Goal: Task Accomplishment & Management: Use online tool/utility

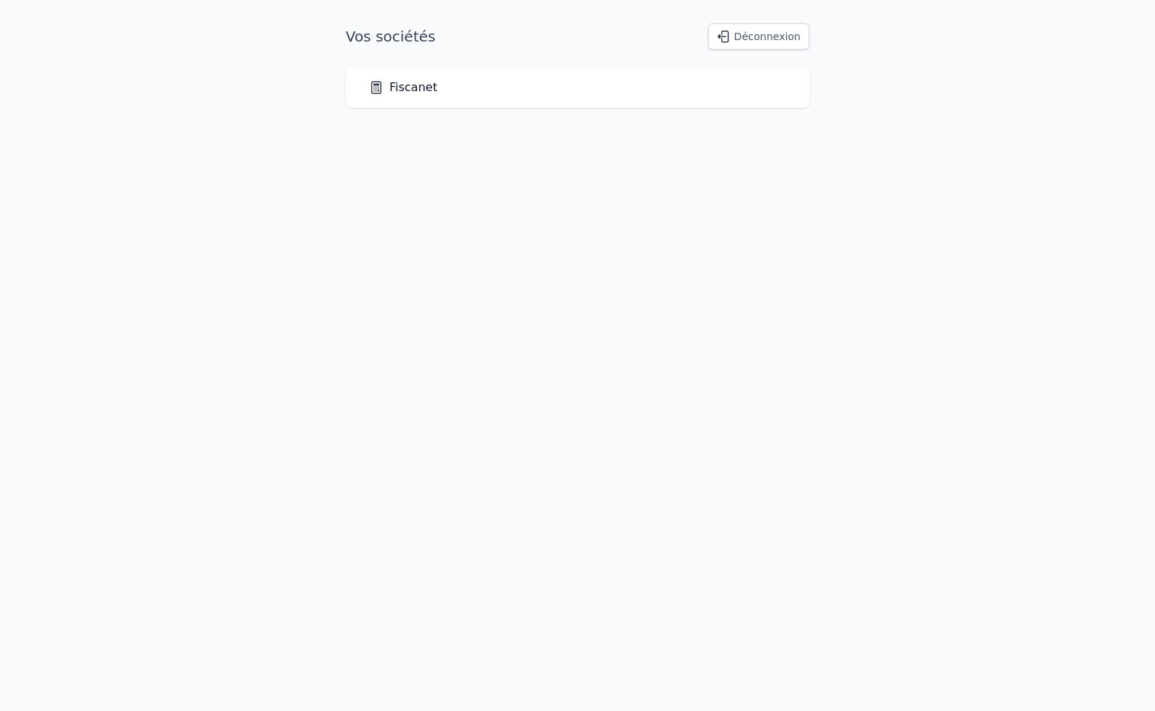
click at [394, 90] on link "Fiscanet" at bounding box center [403, 87] width 69 height 17
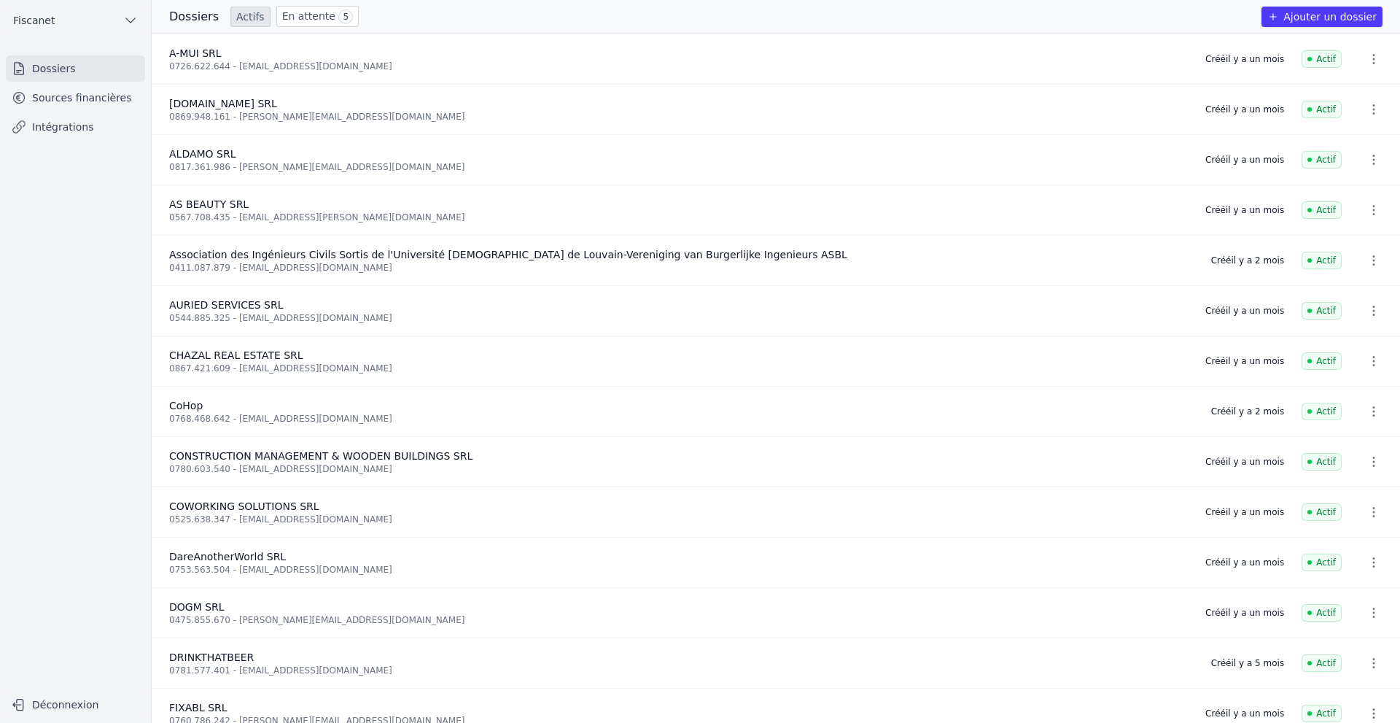
click at [132, 93] on link "Sources financières" at bounding box center [75, 98] width 139 height 26
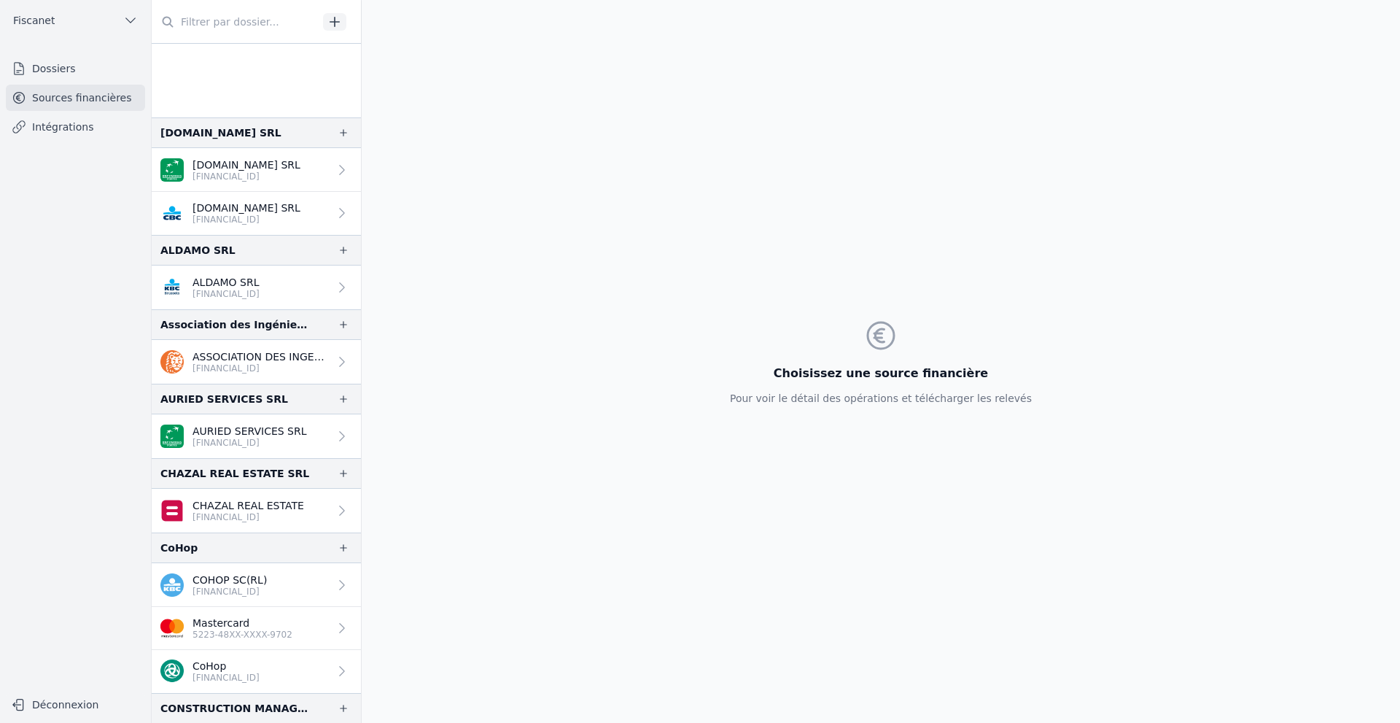
scroll to position [437, 0]
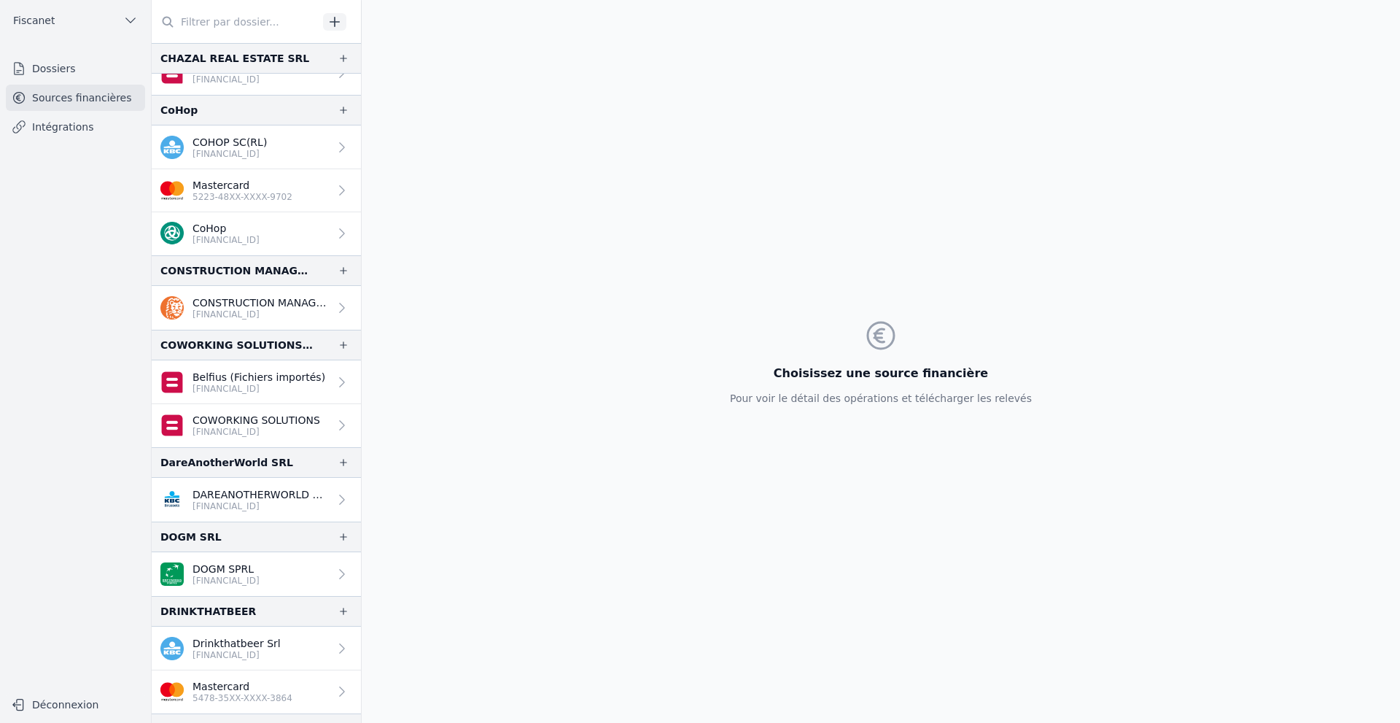
click at [101, 126] on link "Intégrations" at bounding box center [75, 127] width 139 height 26
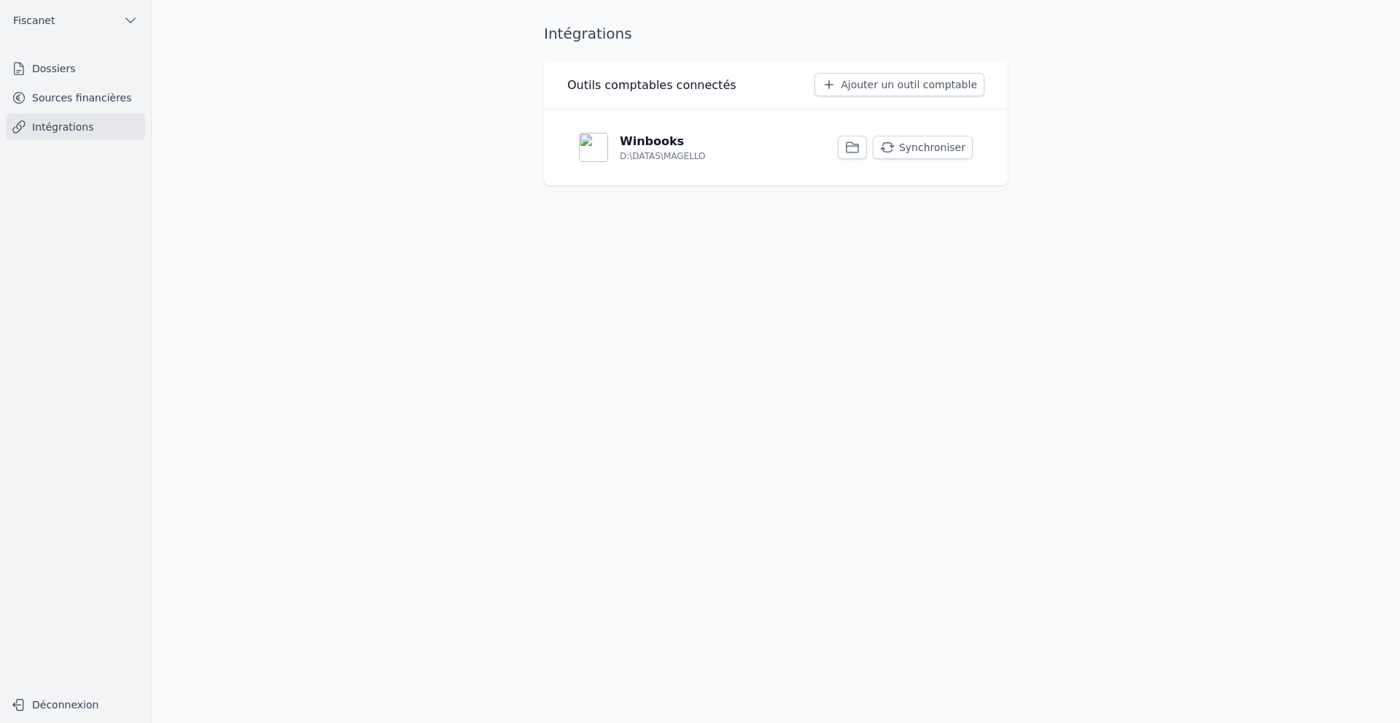
click at [921, 156] on button "Synchroniser" at bounding box center [923, 147] width 100 height 23
click at [857, 147] on icon "button" at bounding box center [852, 147] width 15 height 15
click at [663, 150] on p "D:\DATAS\MAGELLO" at bounding box center [663, 156] width 86 height 12
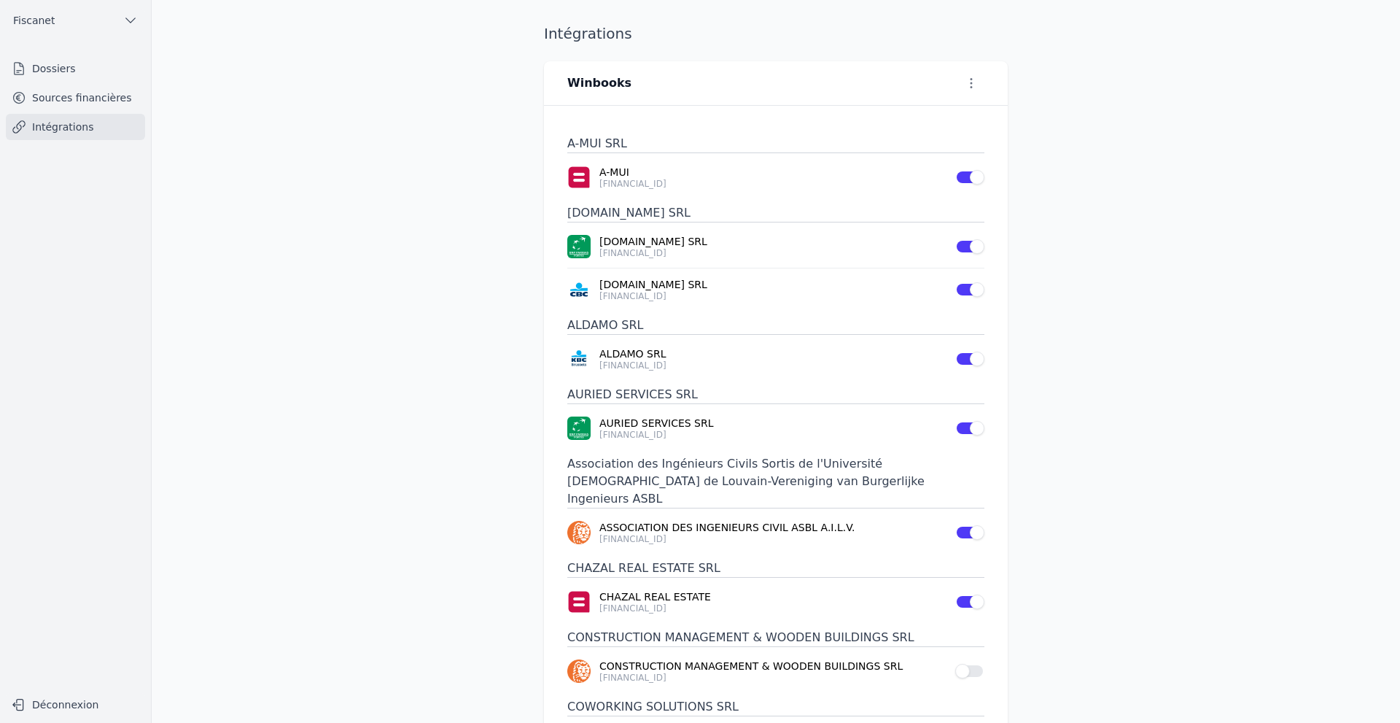
click at [973, 663] on button "Use setting" at bounding box center [969, 670] width 29 height 15
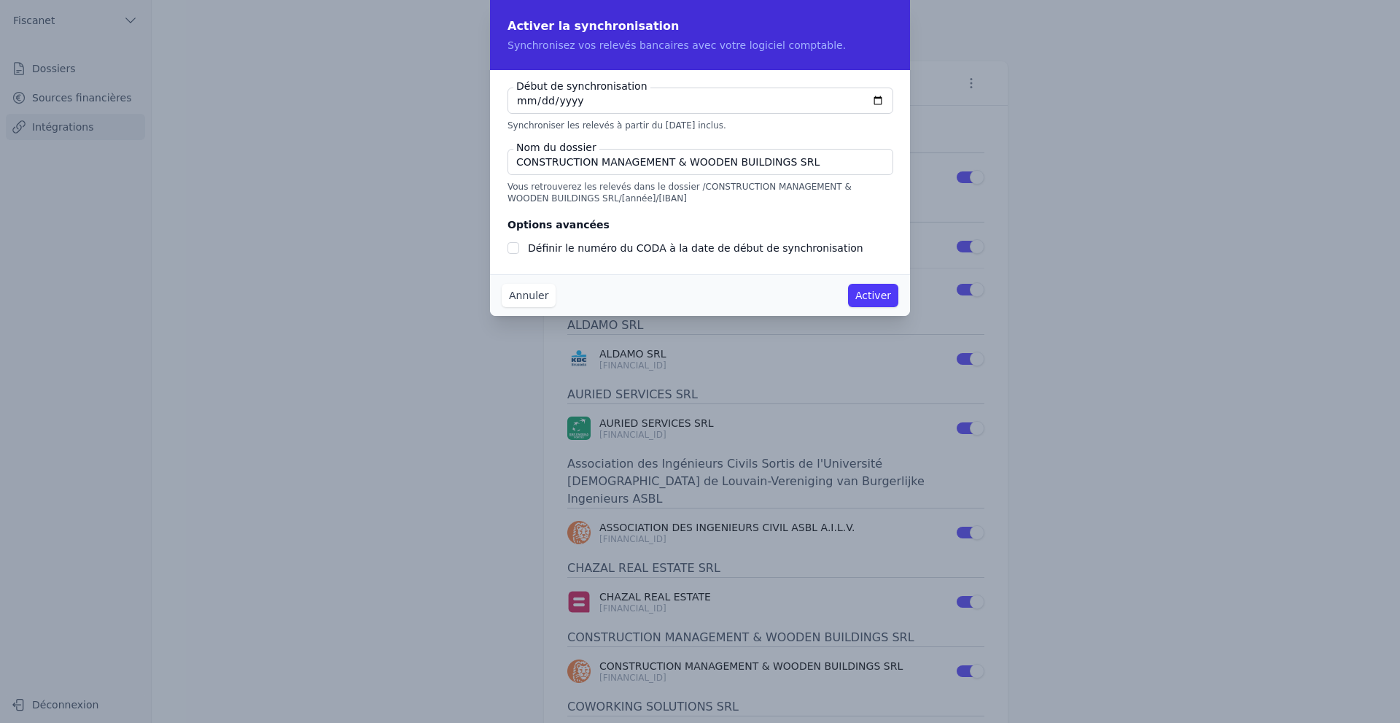
checkbox input "false"
type input "[DATE]"
click at [522, 101] on input "[DATE]" at bounding box center [700, 100] width 386 height 26
type input "[DATE]"
click at [817, 166] on input "CONSTRUCTION MANAGEMENT & WOODEN BUILDINGS SRL" at bounding box center [700, 162] width 386 height 26
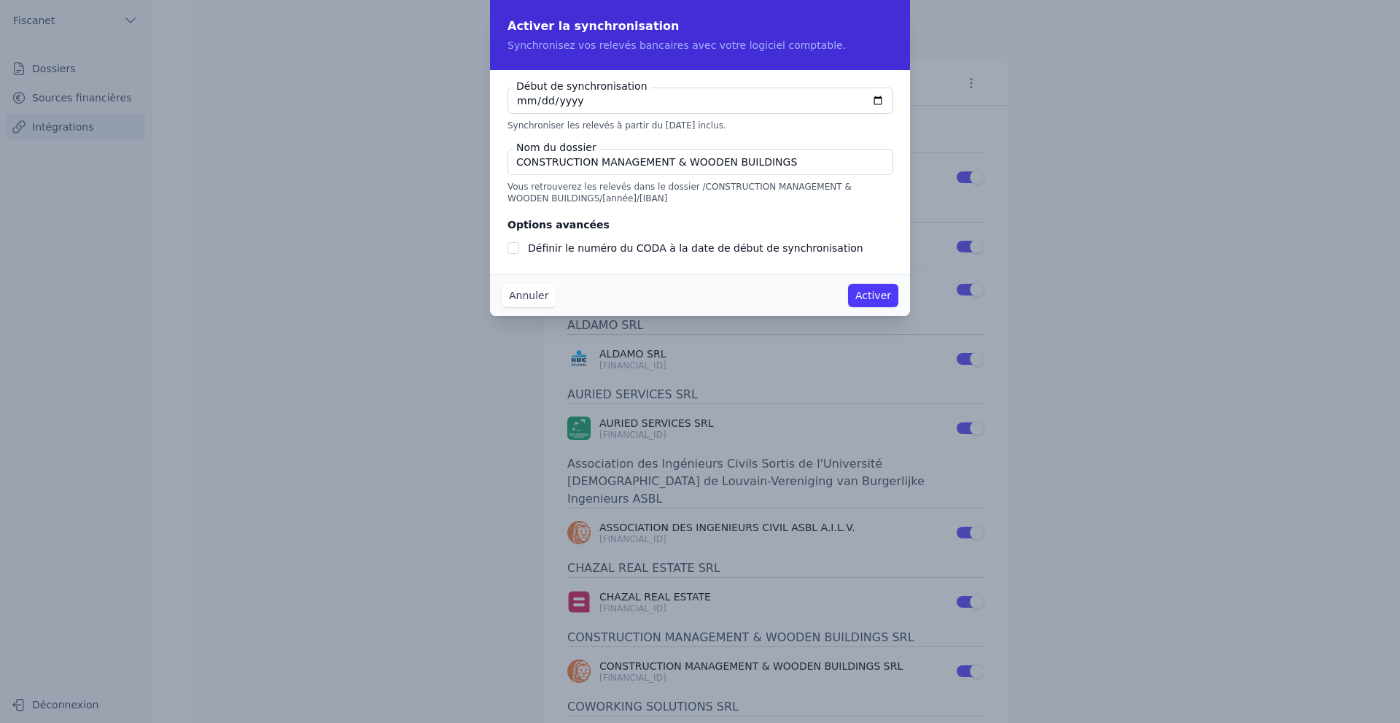
type input "CONSTRUCTION MANAGEMENT & WOODEN BUILDINGS"
click at [513, 245] on input "Définir le numéro du CODA à la date de début de synchronisation" at bounding box center [513, 248] width 12 height 12
checkbox input "true"
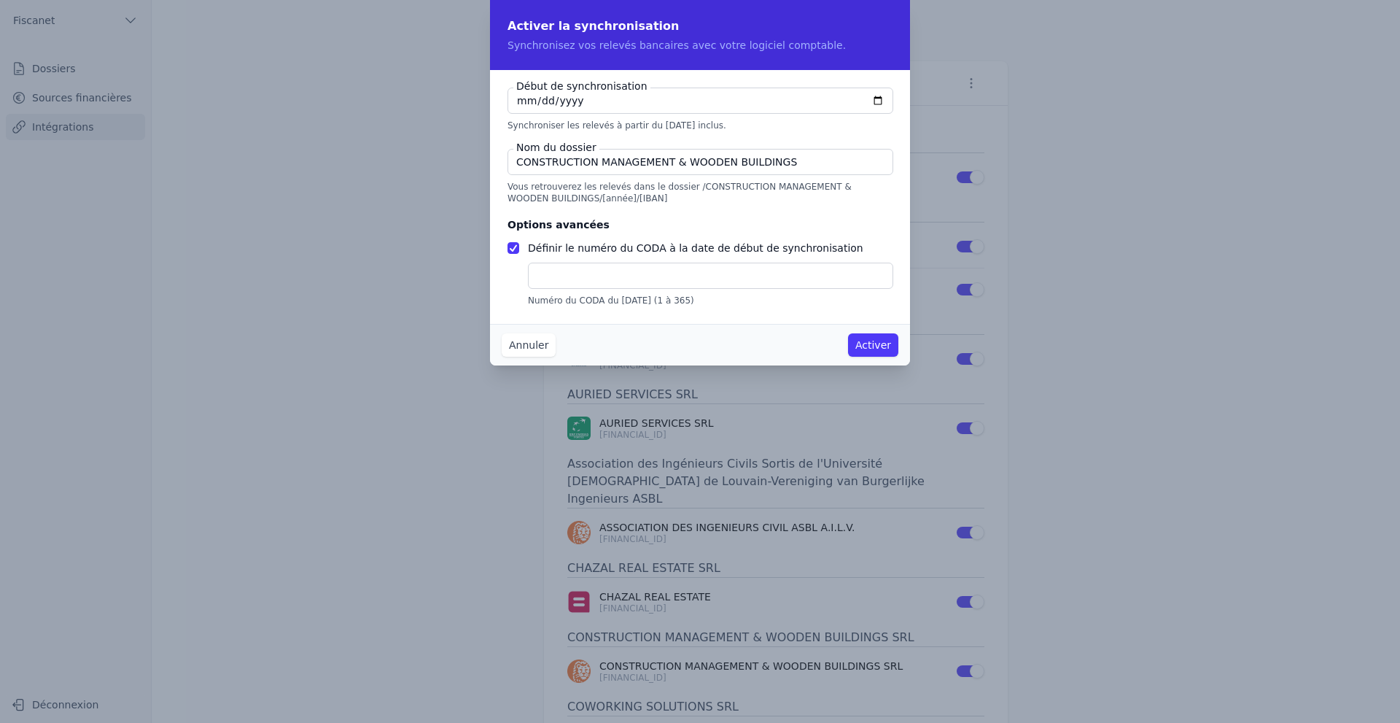
click at [532, 281] on input "text" at bounding box center [710, 275] width 365 height 26
type input "94"
click at [884, 349] on button "Activer" at bounding box center [873, 344] width 50 height 23
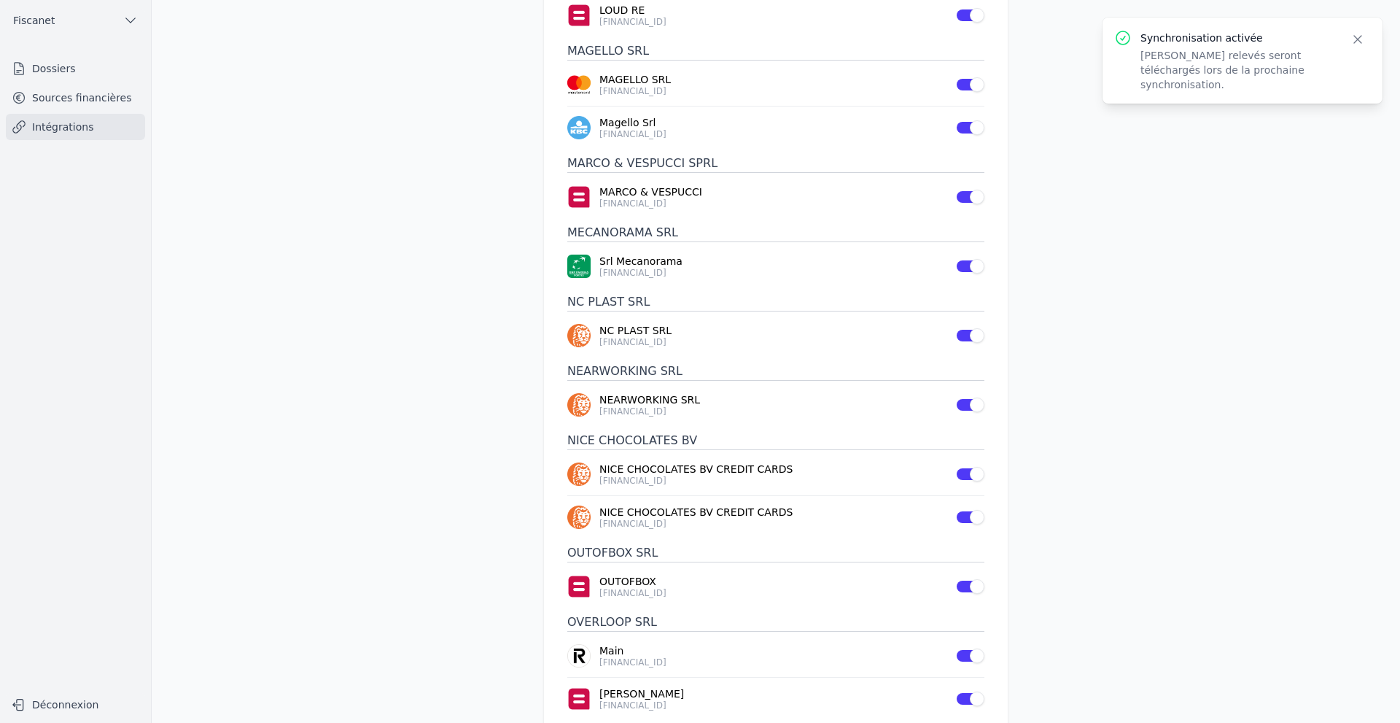
scroll to position [1290, 0]
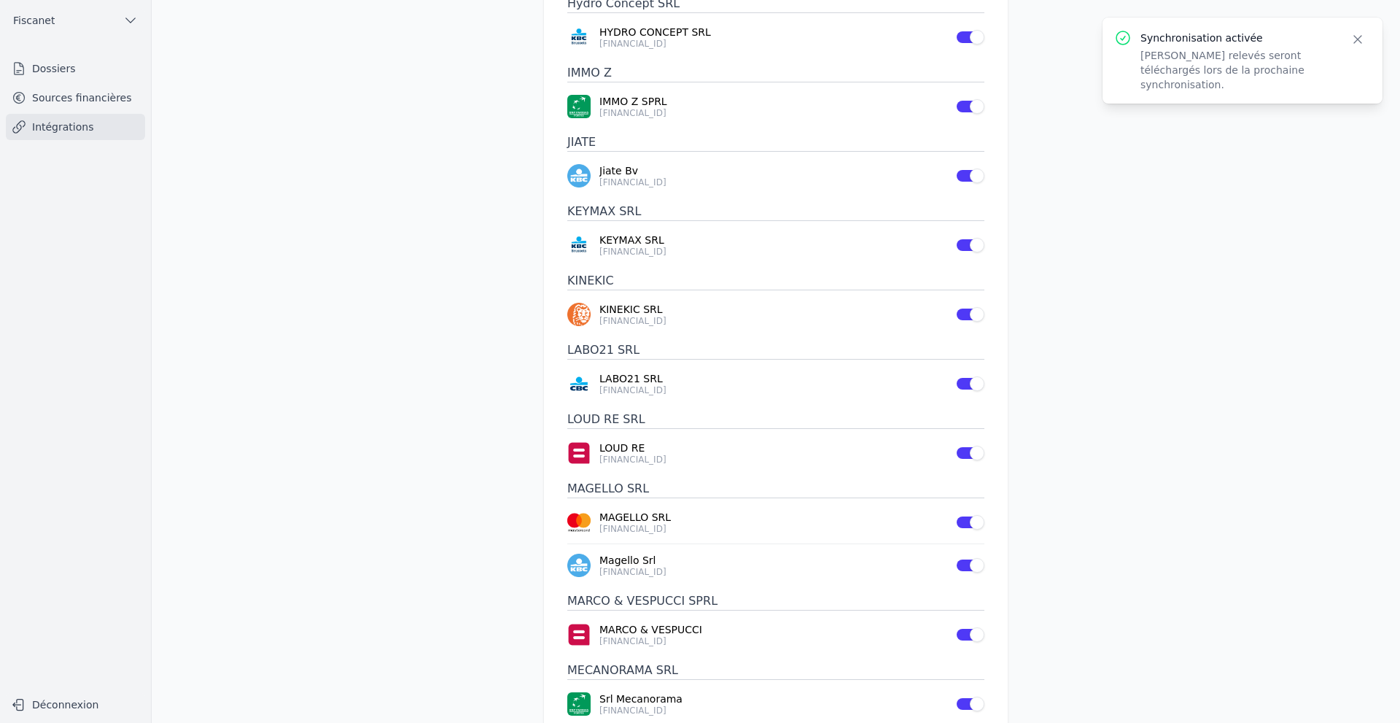
click at [112, 96] on link "Sources financières" at bounding box center [75, 98] width 139 height 26
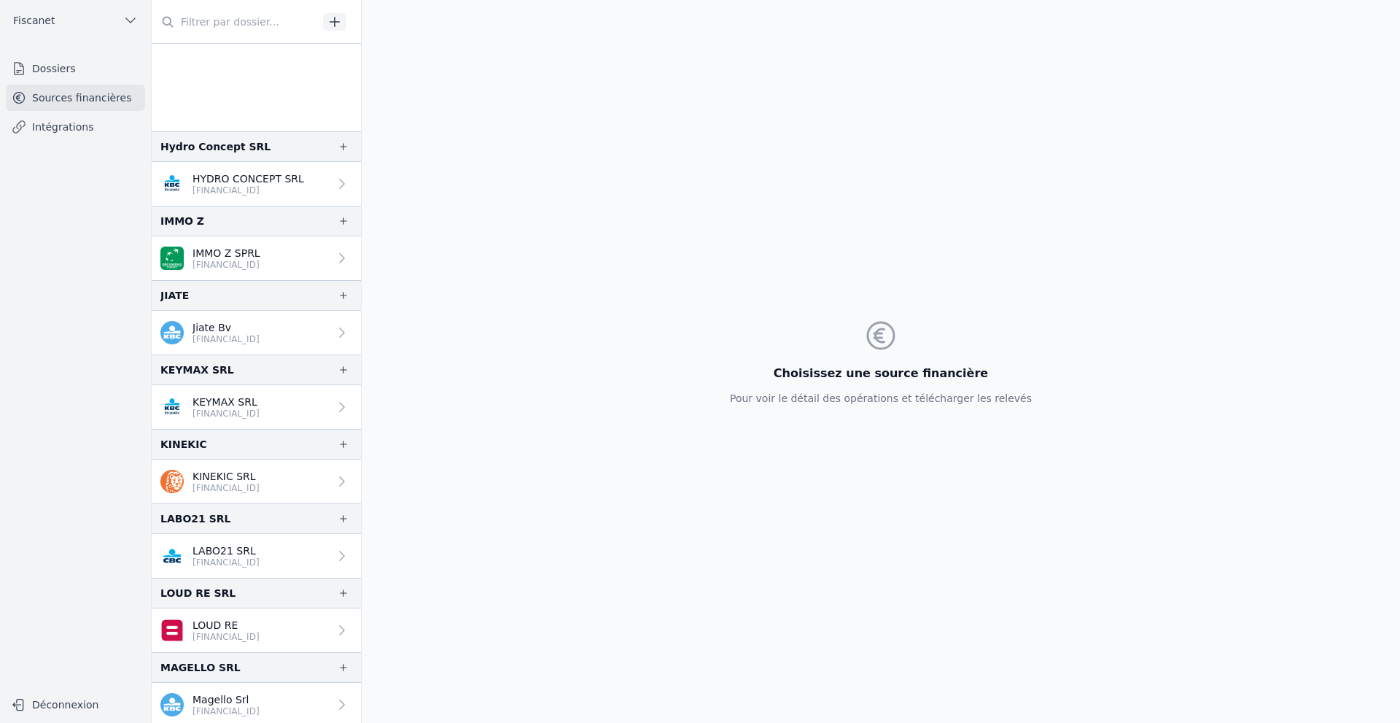
scroll to position [1312, 0]
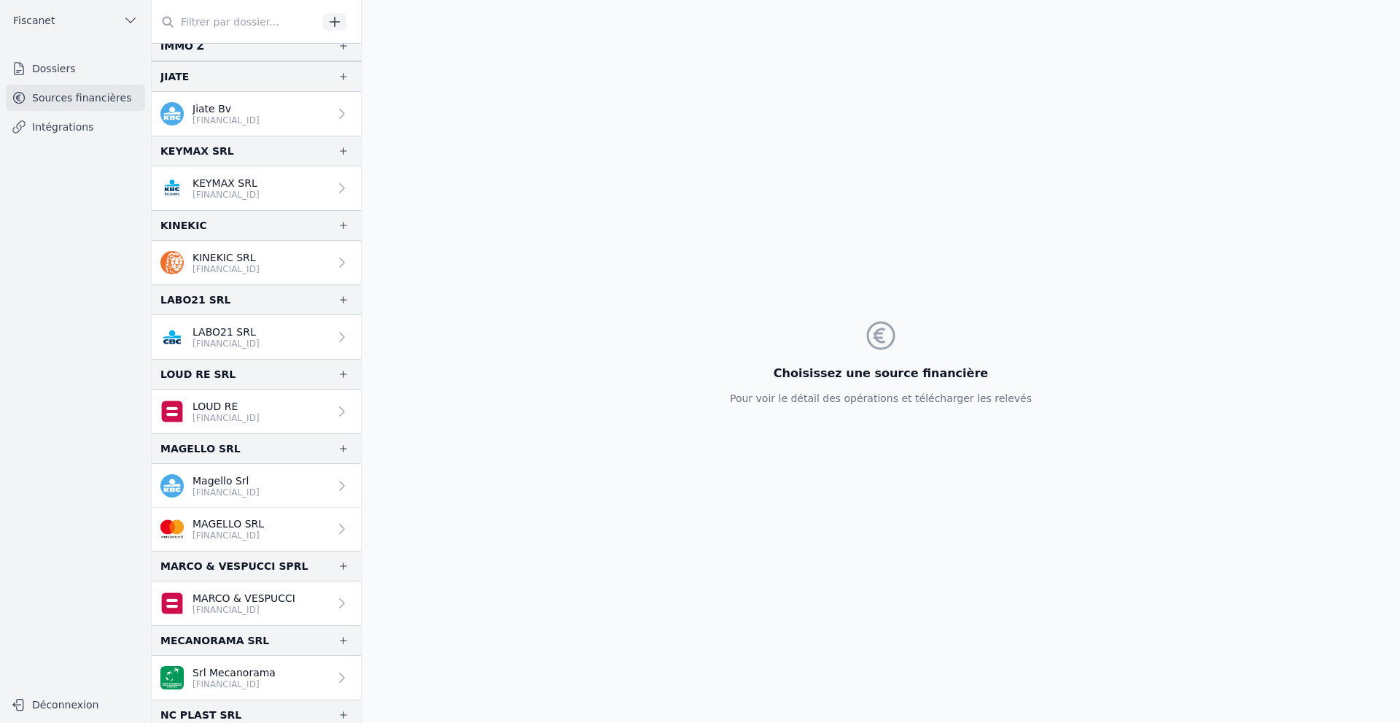
click at [219, 534] on p "[FINANCIAL_ID]" at bounding box center [227, 535] width 71 height 12
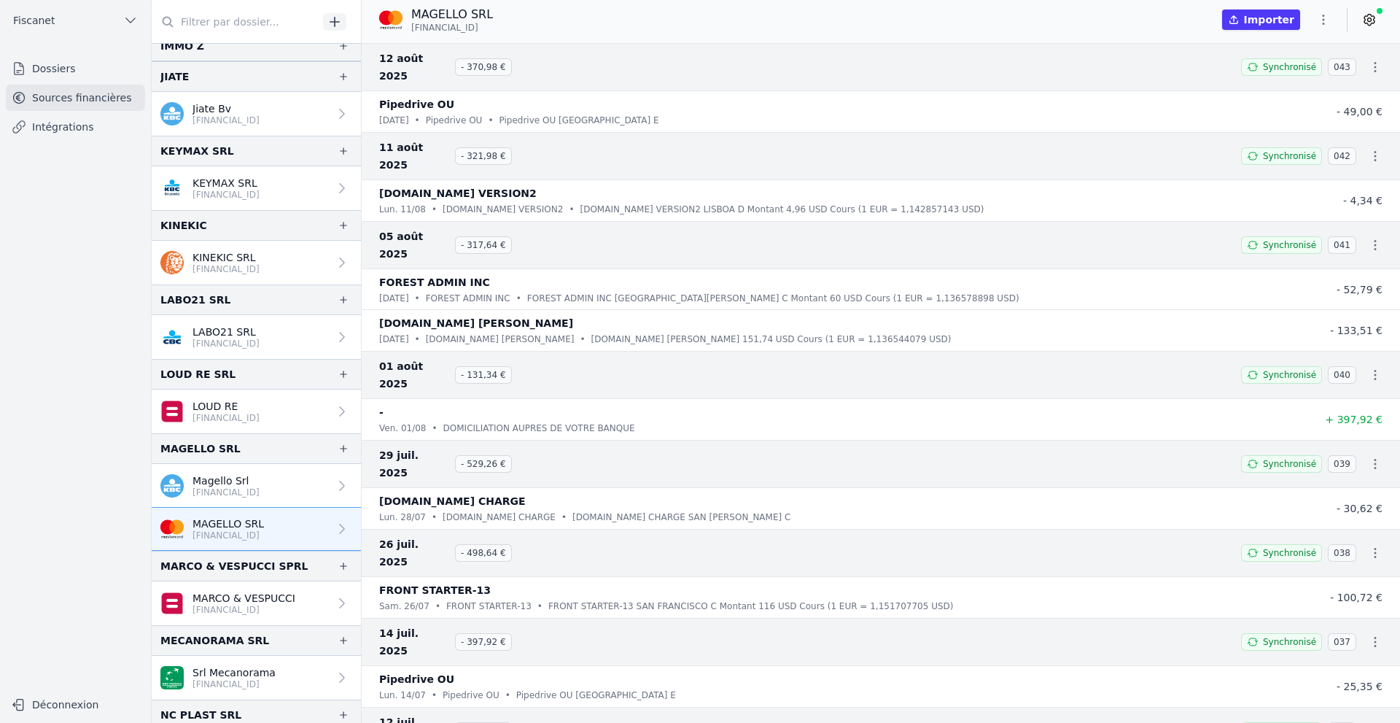
click at [44, 331] on nav "Dossiers Sources financières Intégrations" at bounding box center [76, 366] width 128 height 623
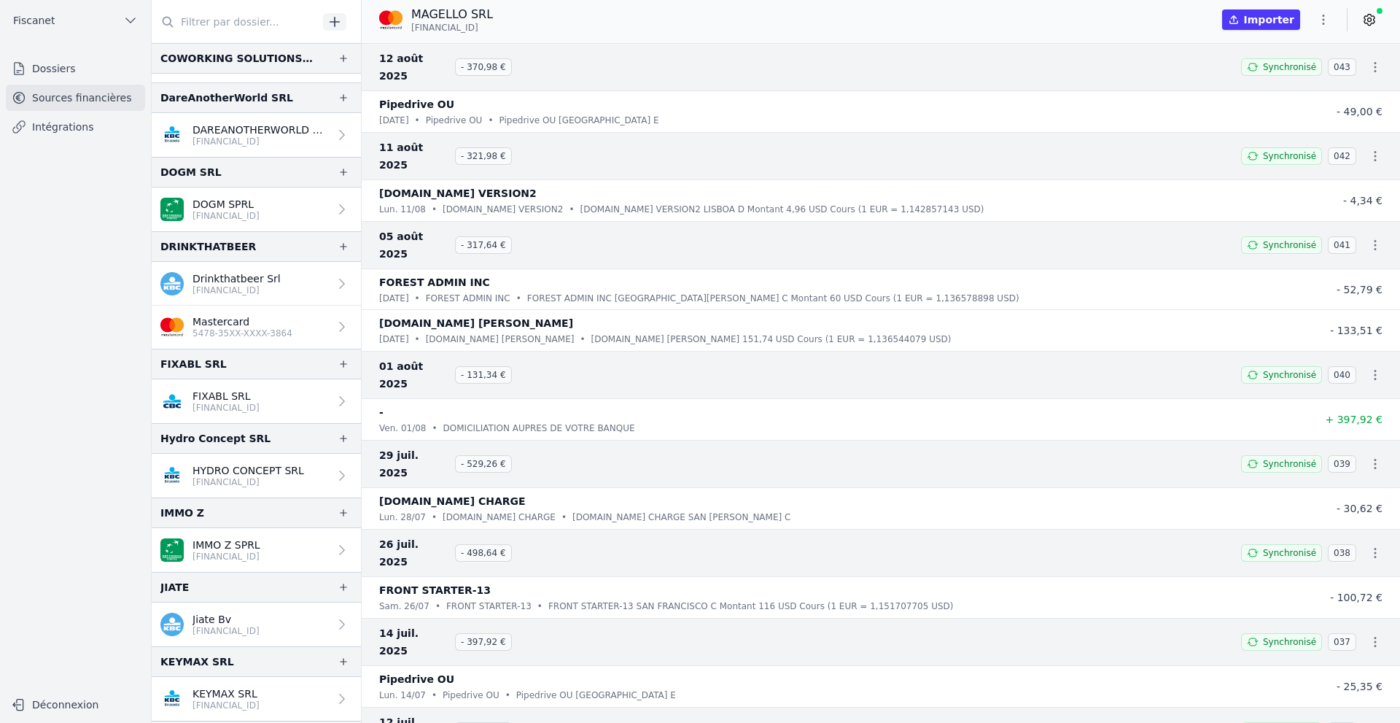
scroll to position [729, 0]
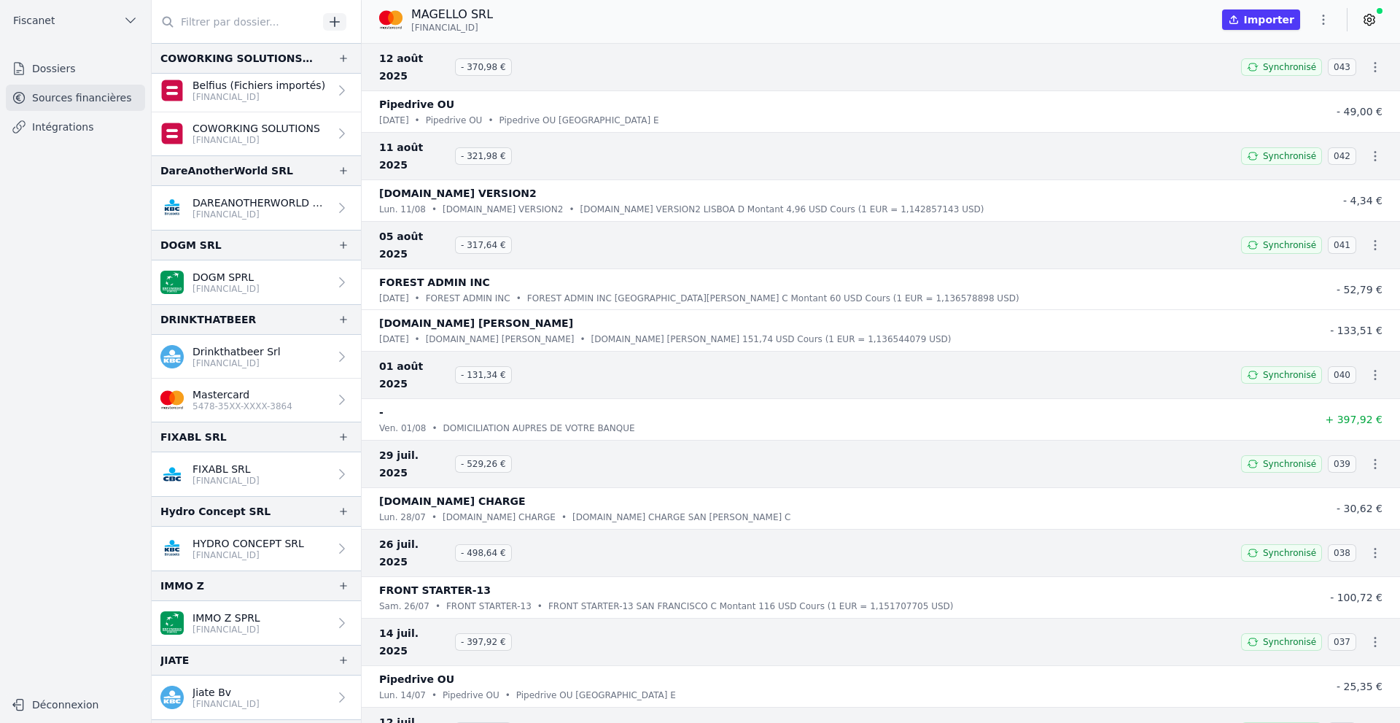
click at [332, 392] on link "Mastercard 5478-35XX-XXXX-3864" at bounding box center [256, 399] width 209 height 43
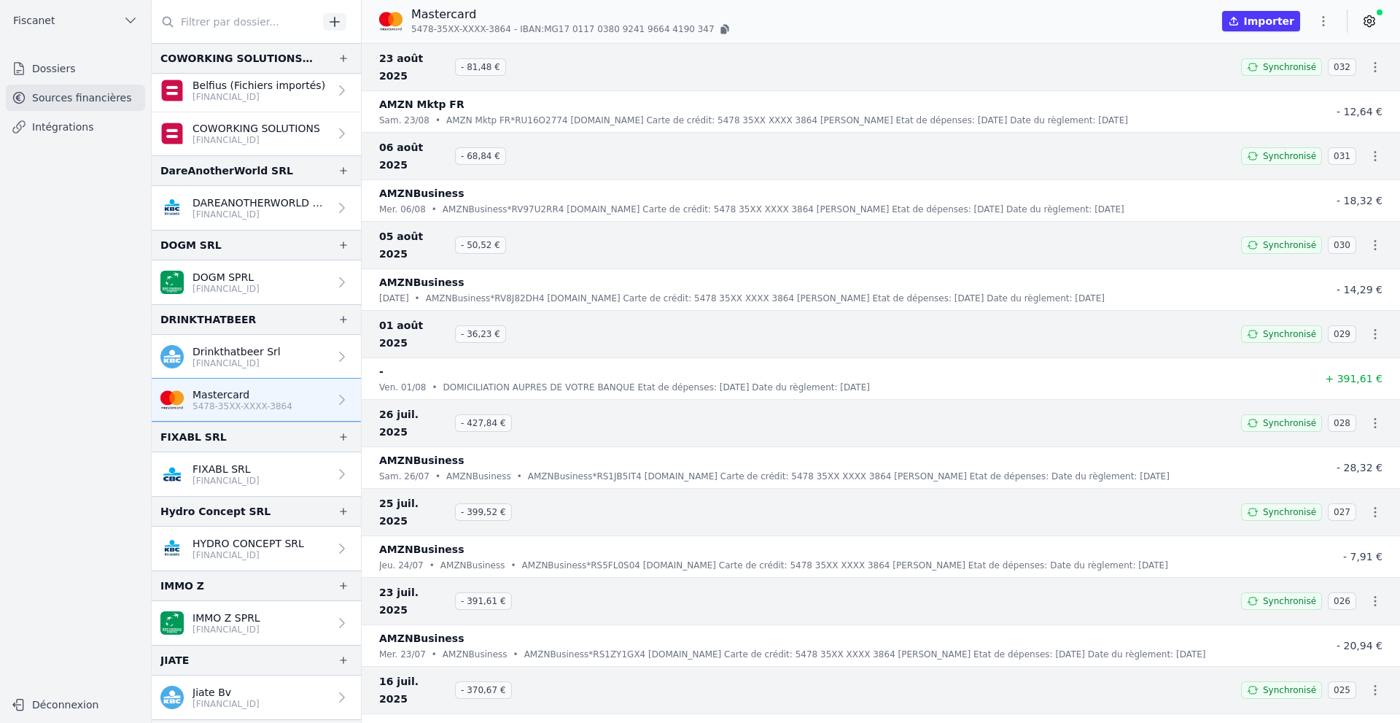
click at [1154, 23] on icon at bounding box center [1369, 21] width 15 height 15
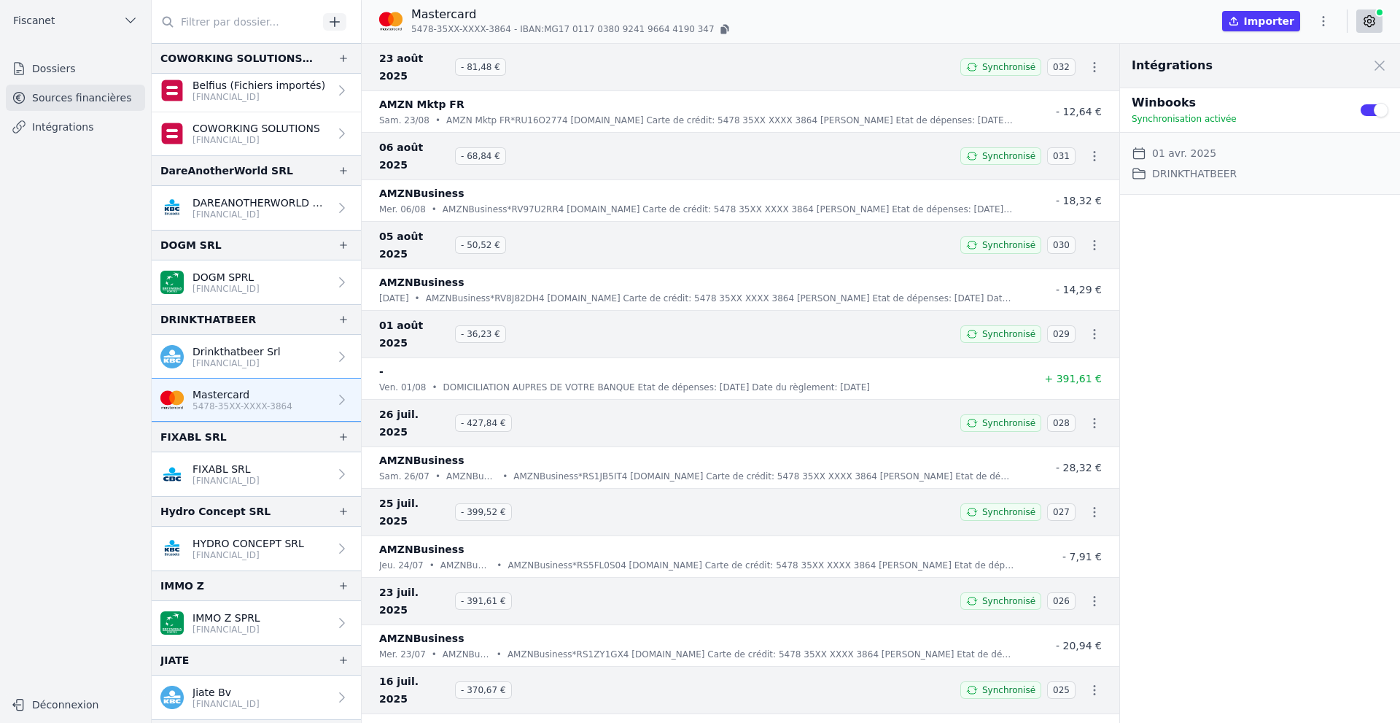
click at [1154, 23] on icon at bounding box center [1369, 21] width 15 height 15
